Goal: Find contact information: Obtain details needed to contact an individual or organization

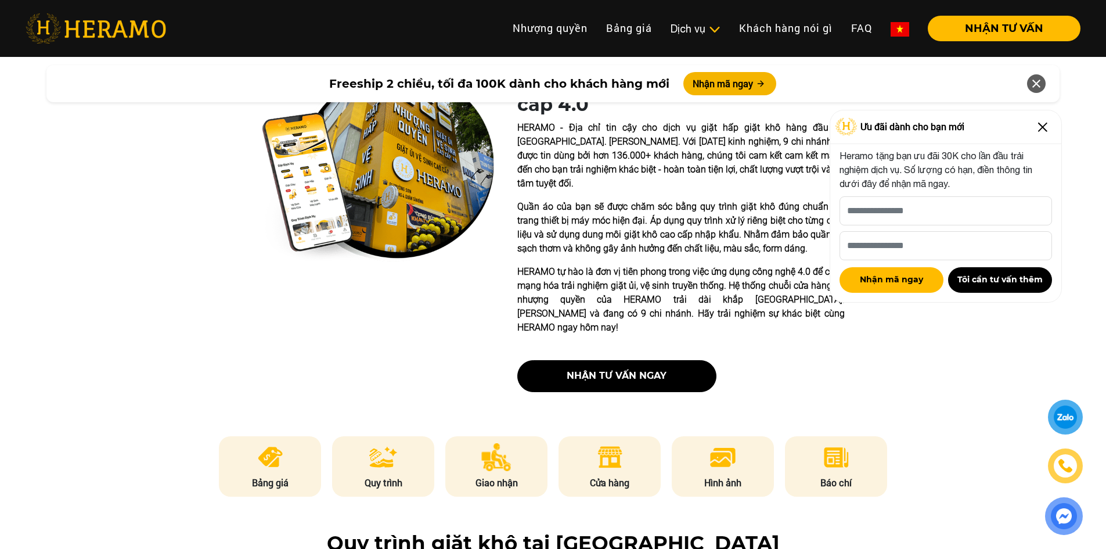
scroll to position [348, 0]
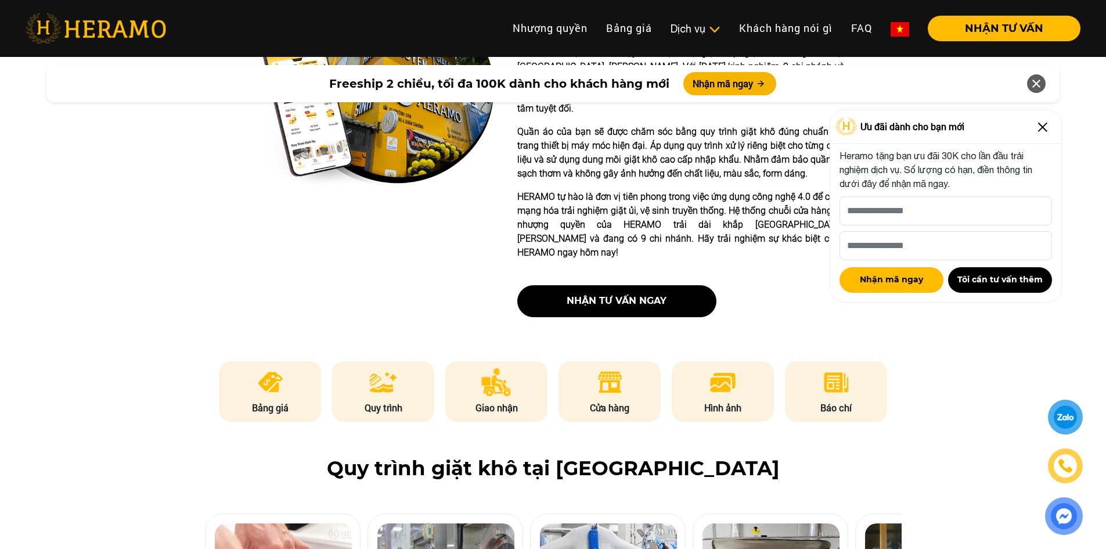
click at [1044, 117] on div "Ưu đãi dành cho bạn mới" at bounding box center [945, 127] width 231 height 34
click at [1044, 118] on img at bounding box center [1042, 127] width 19 height 19
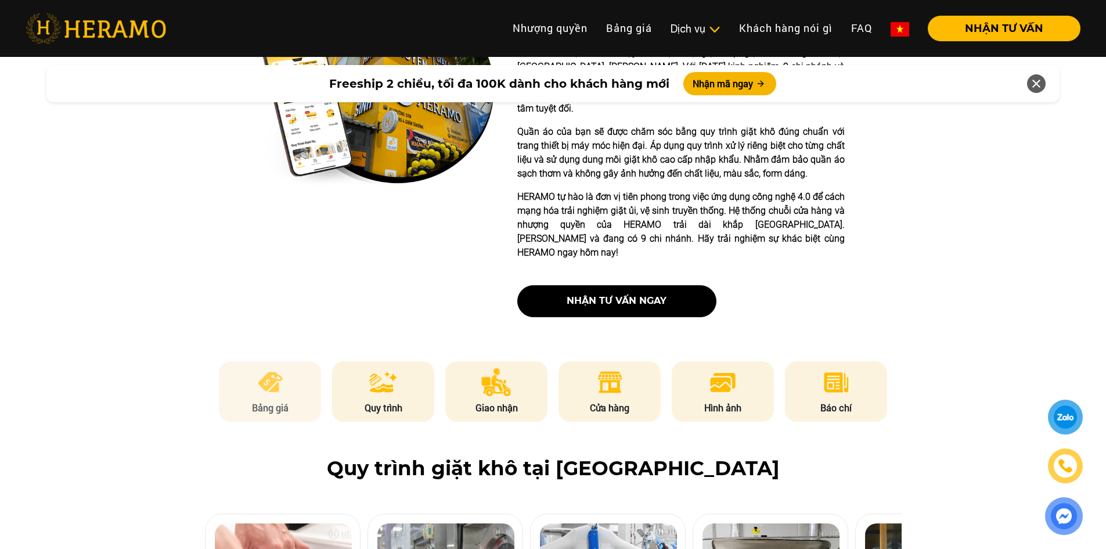
click at [259, 368] on img at bounding box center [270, 382] width 28 height 28
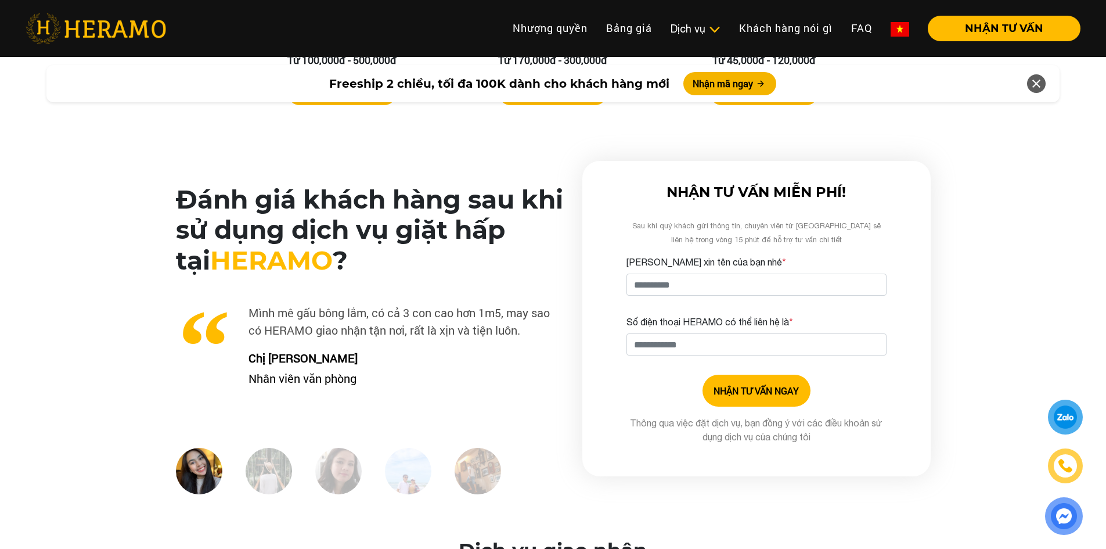
scroll to position [2431, 0]
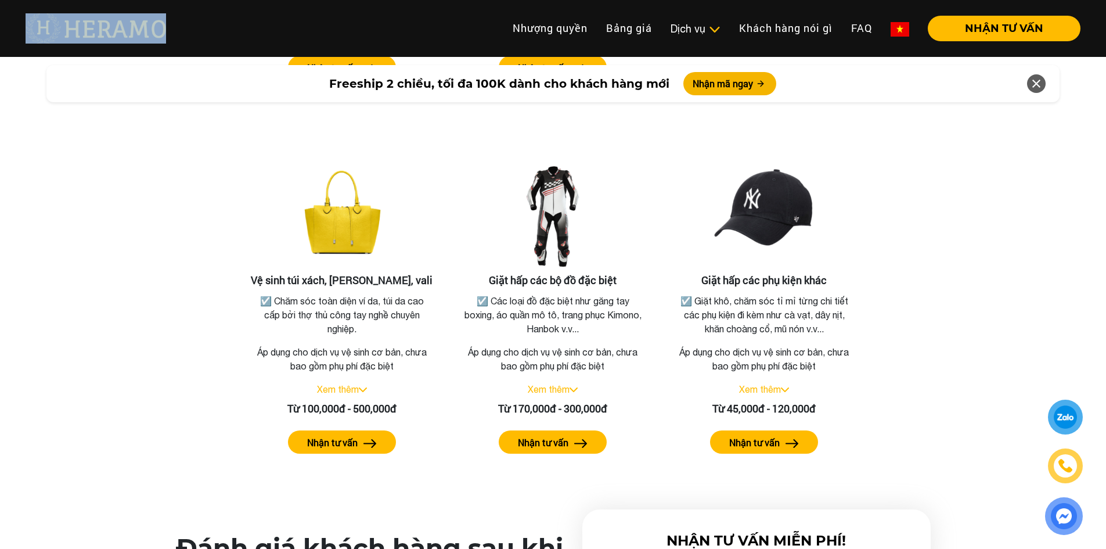
drag, startPoint x: 117, startPoint y: 34, endPoint x: 64, endPoint y: 33, distance: 52.2
click at [64, 33] on nav "Toggle Nhượng quyền thương hiệu Nhượng quyền Bảng giá Quy trình dịch vụ Dịch vụ…" at bounding box center [553, 28] width 1106 height 36
copy nav "Toggle Nhượng quyền thương hiệu"
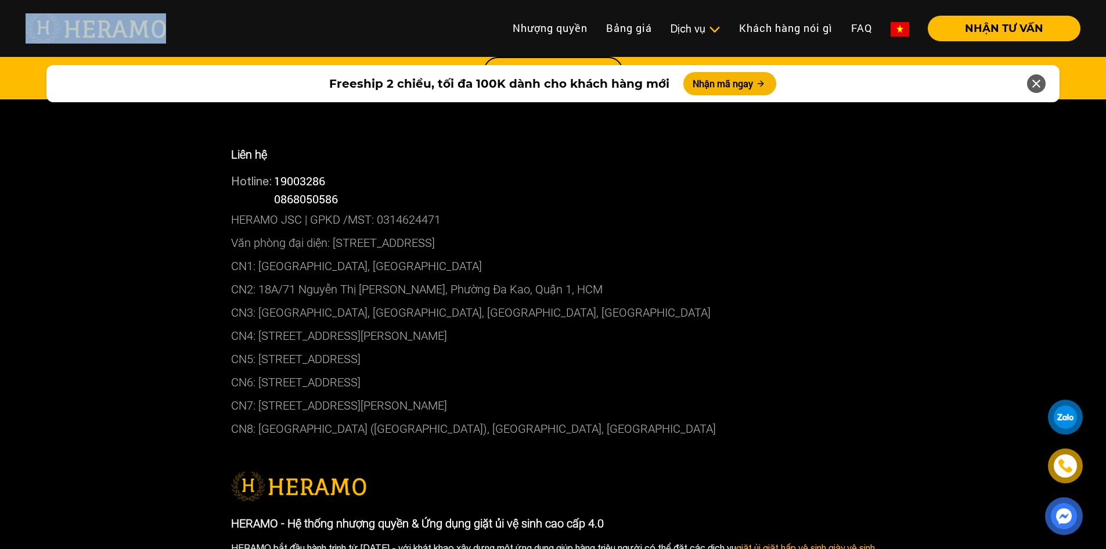
scroll to position [6177, 0]
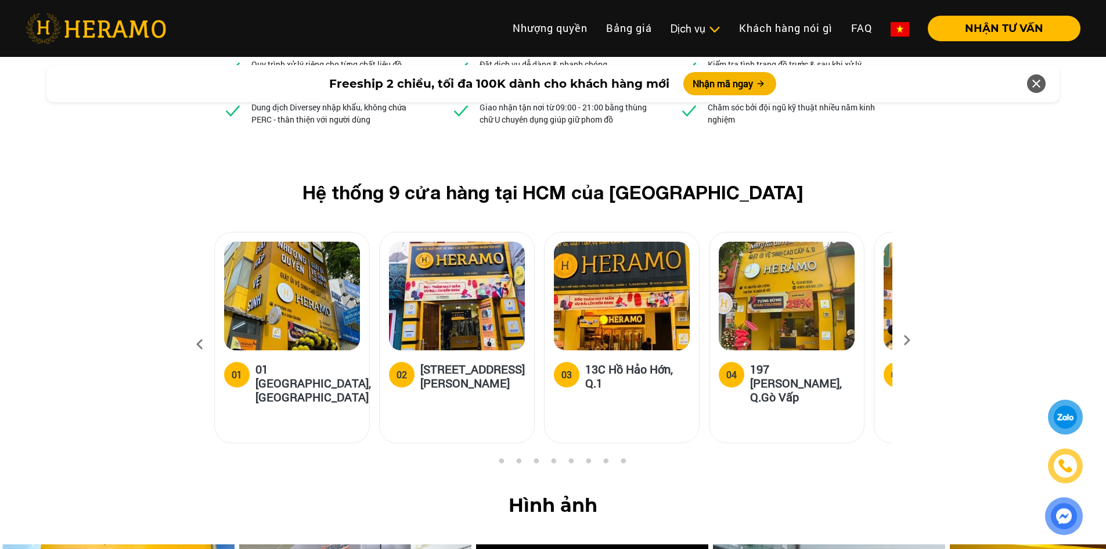
scroll to position [6638, 0]
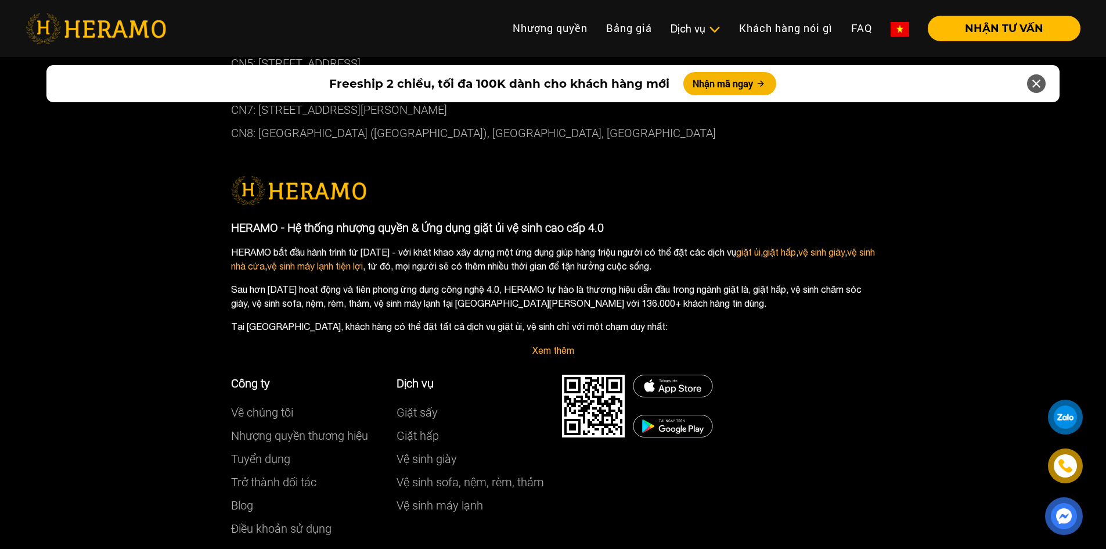
click at [1071, 461] on div at bounding box center [1065, 465] width 27 height 27
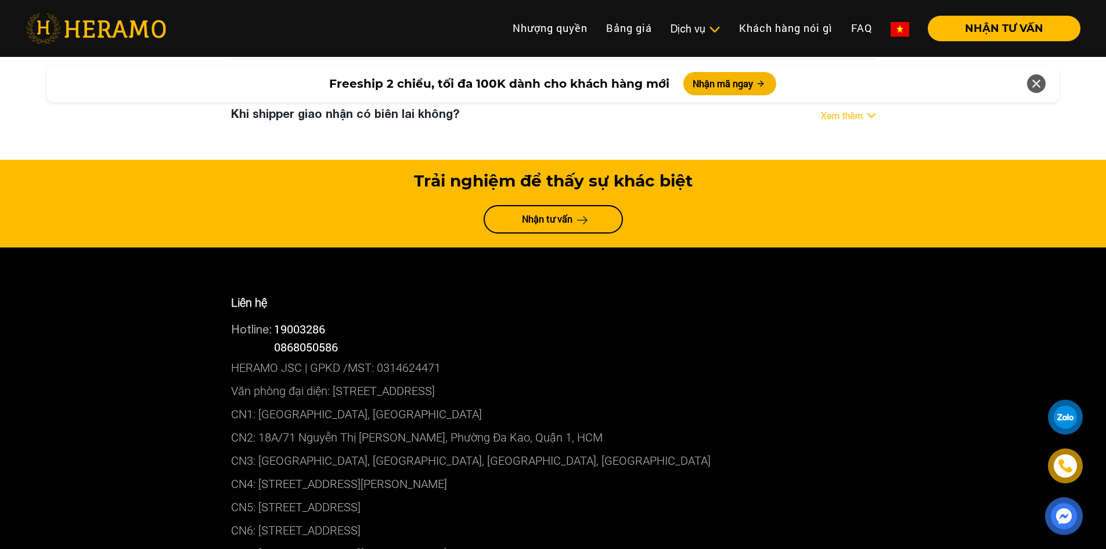
scroll to position [6174, 0]
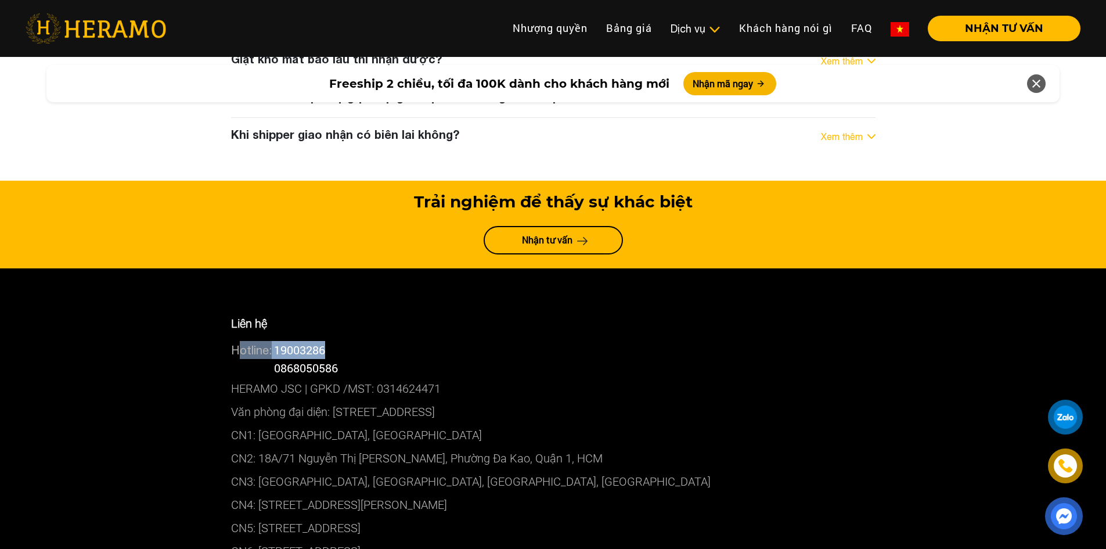
copy div "Hotline: 19003286"
drag, startPoint x: 342, startPoint y: 233, endPoint x: 232, endPoint y: 233, distance: 110.3
click at [232, 341] on div "Hotline: 19003286" at bounding box center [553, 350] width 644 height 18
copy div "Hotline: 19003286 Hotline: 0868050586"
drag, startPoint x: 287, startPoint y: 236, endPoint x: 233, endPoint y: 231, distance: 54.8
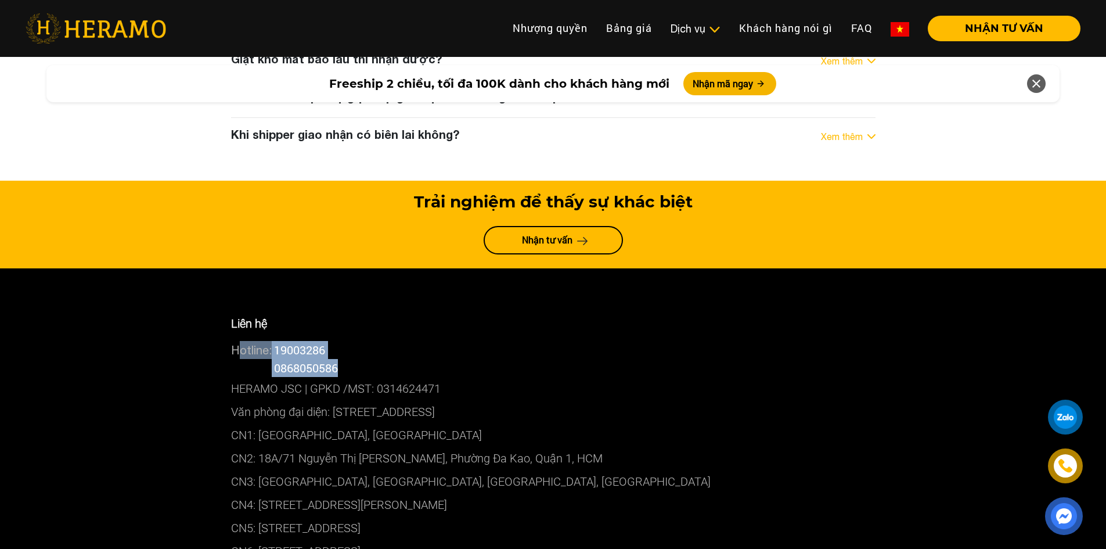
click at [233, 297] on div "Liên hệ Hotline: 19003286 Hotline: 0868050586 HERAMO JSC | GPKD /MST: 031462447…" at bounding box center [553, 461] width 662 height 329
